Goal: Task Accomplishment & Management: Use online tool/utility

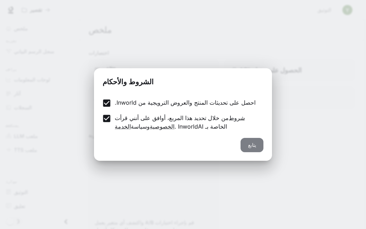
click at [251, 142] on font "يتابع" at bounding box center [252, 145] width 8 height 6
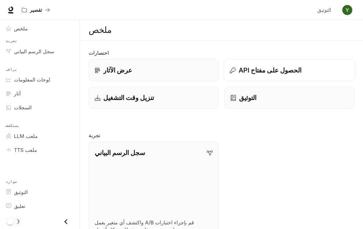
click at [255, 69] on font "الحصول على مفتاح API" at bounding box center [269, 69] width 63 height 7
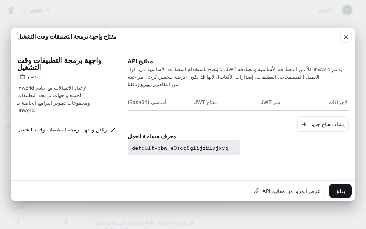
click at [231, 146] on icon "button" at bounding box center [234, 148] width 6 height 6
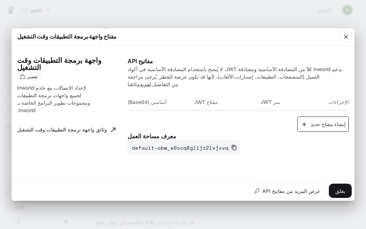
click at [326, 122] on font "إنشاء مفتاح جديد" at bounding box center [327, 124] width 35 height 6
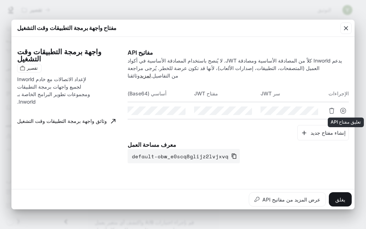
click at [342, 109] on icon "تعليق مفتاح API" at bounding box center [343, 111] width 6 height 6
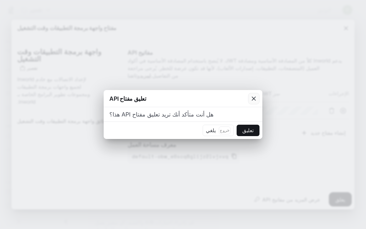
click at [249, 95] on div "button" at bounding box center [253, 98] width 11 height 11
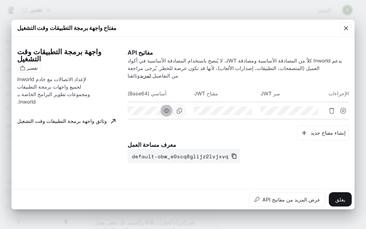
click at [165, 108] on icon "button" at bounding box center [167, 111] width 6 height 6
click at [236, 107] on button "button" at bounding box center [233, 111] width 12 height 12
click at [297, 109] on icon "button" at bounding box center [299, 111] width 6 height 6
click at [346, 30] on icon "button" at bounding box center [345, 28] width 4 height 4
